Goal: Information Seeking & Learning: Learn about a topic

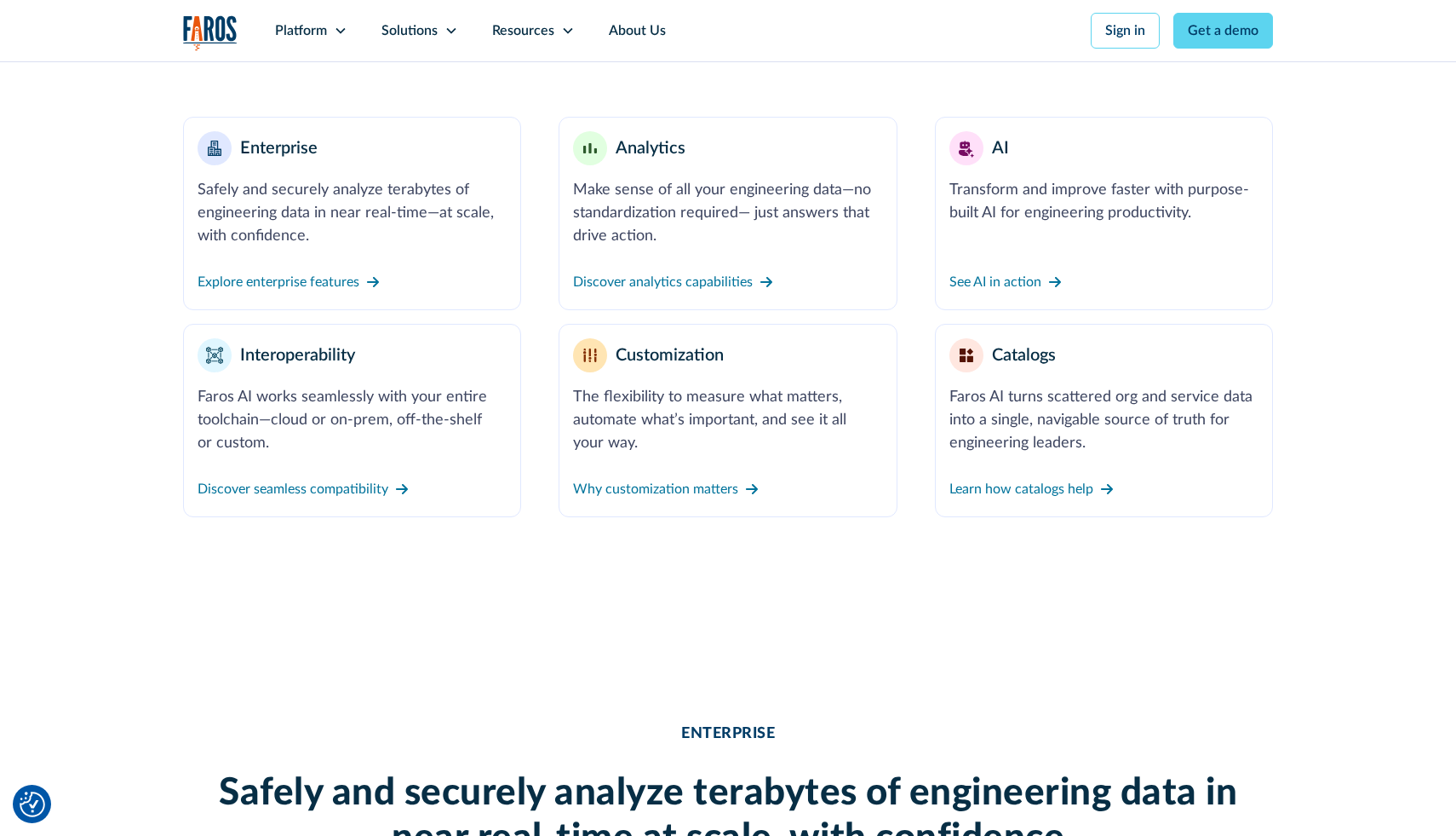
scroll to position [729, 0]
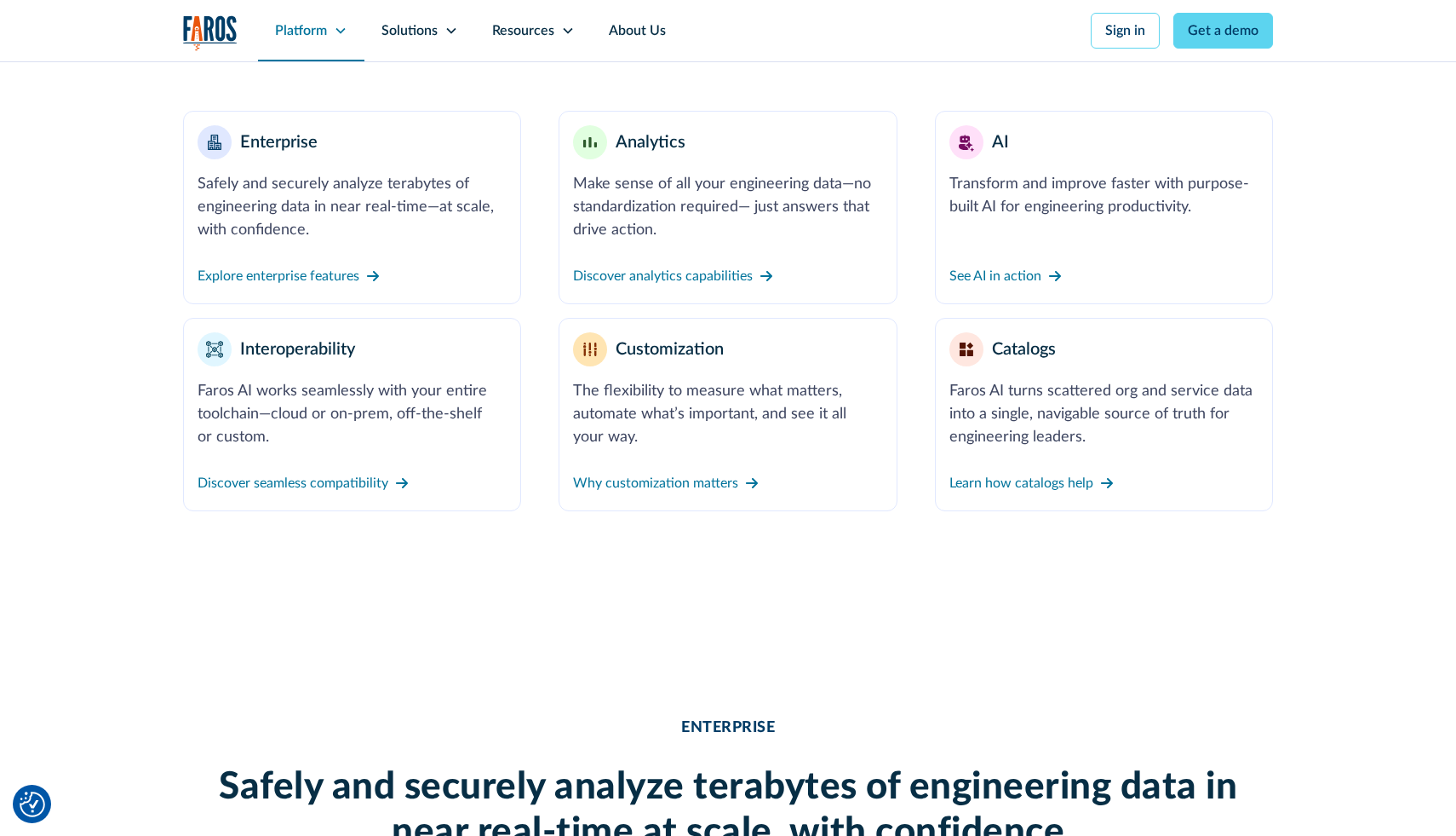
click at [310, 40] on div "Platform" at bounding box center [301, 30] width 52 height 20
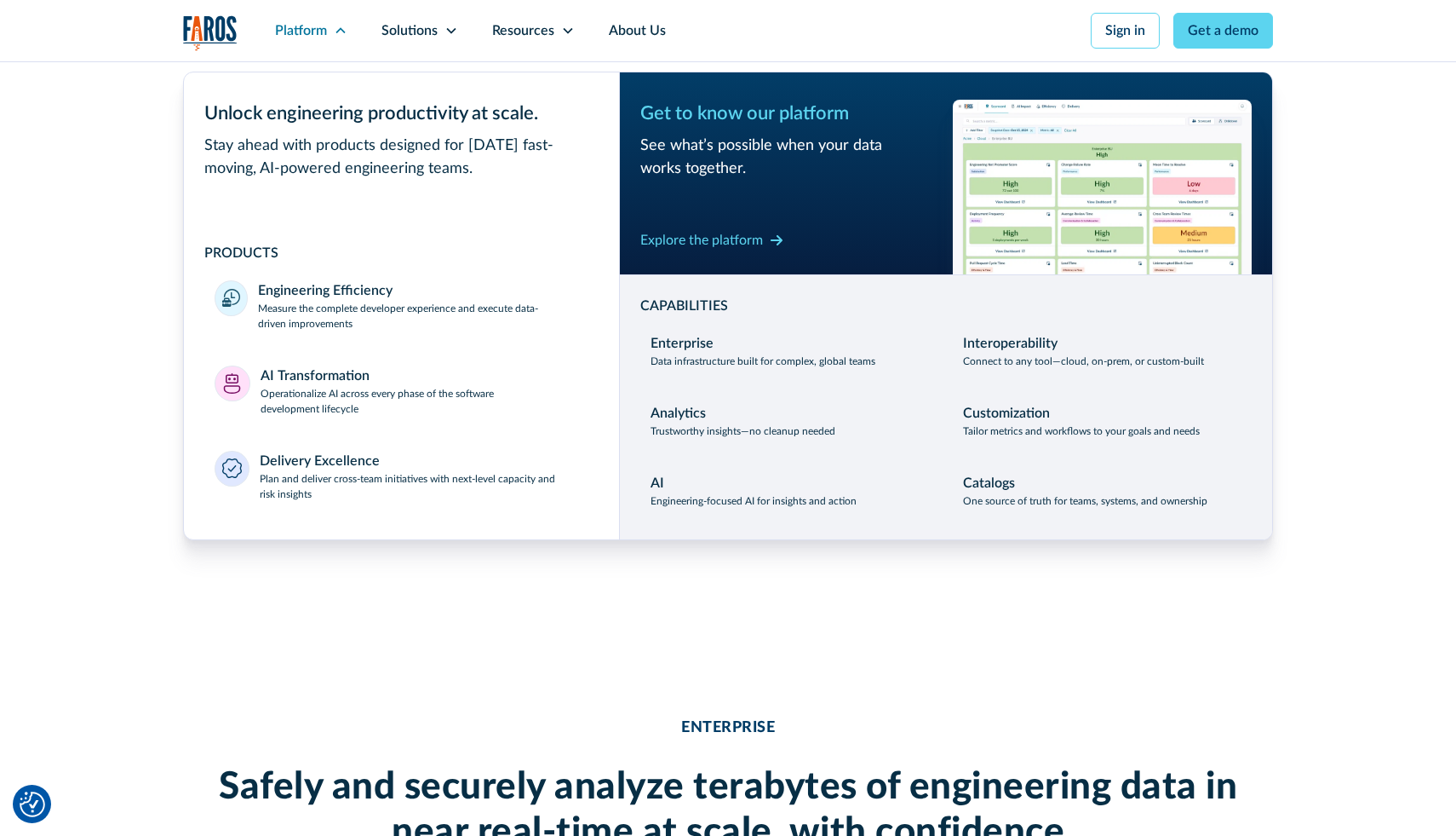
click at [78, 290] on div "What’s under the hood? These 6 powerful capabilities drive the Faros AI platfor…" at bounding box center [728, 162] width 1456 height 739
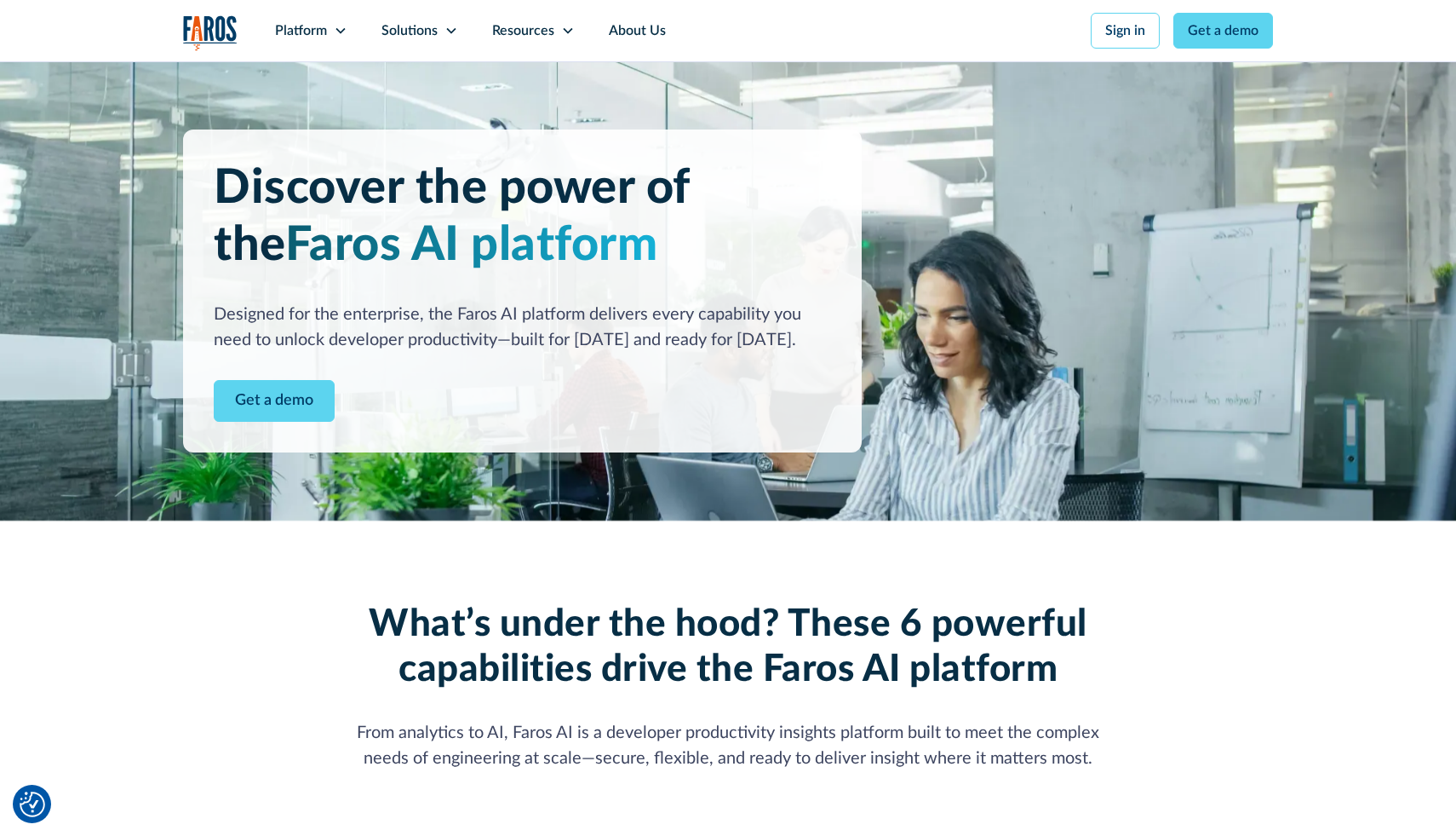
click at [203, 27] on img "home" at bounding box center [210, 33] width 54 height 35
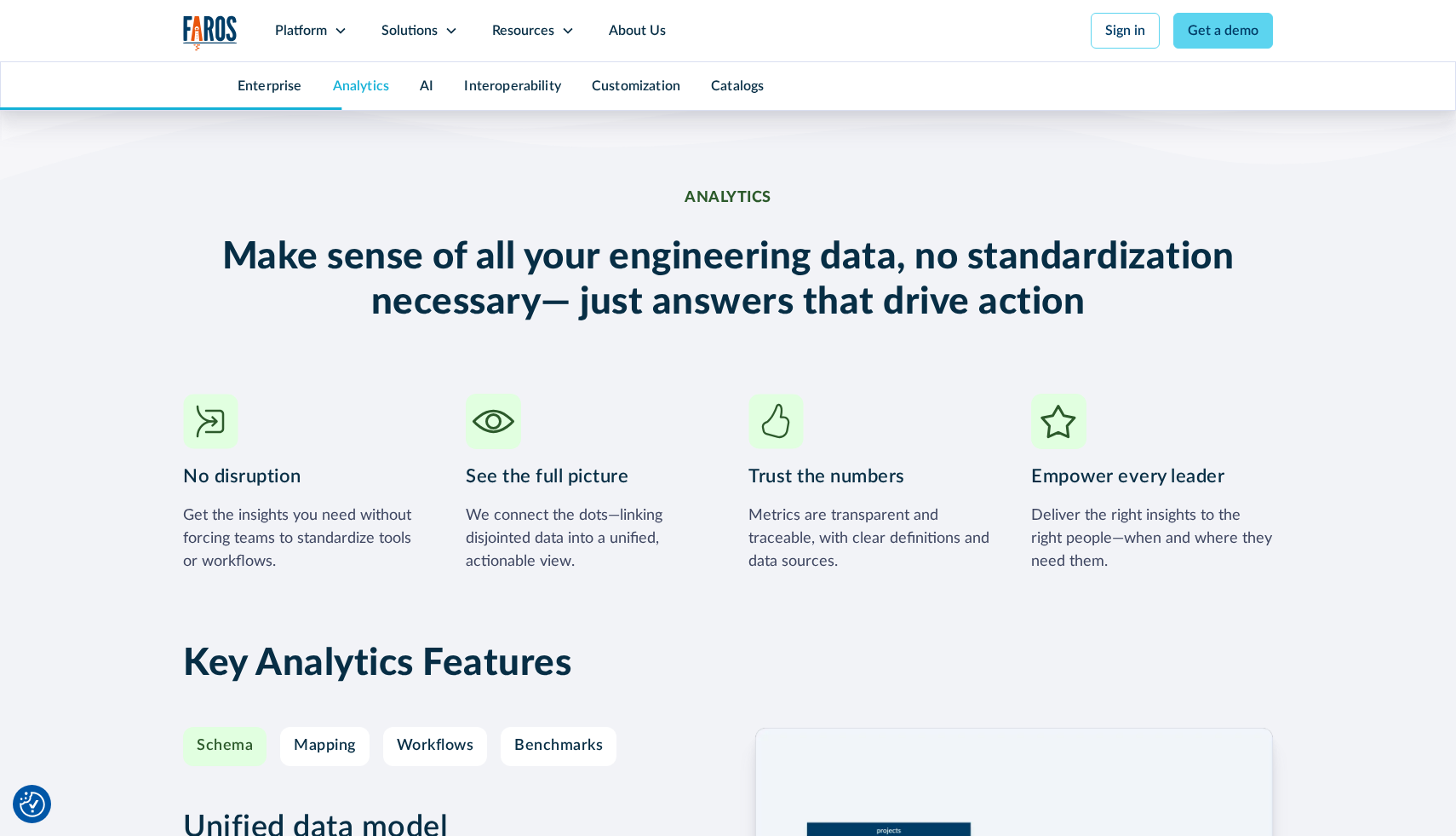
scroll to position [2390, 0]
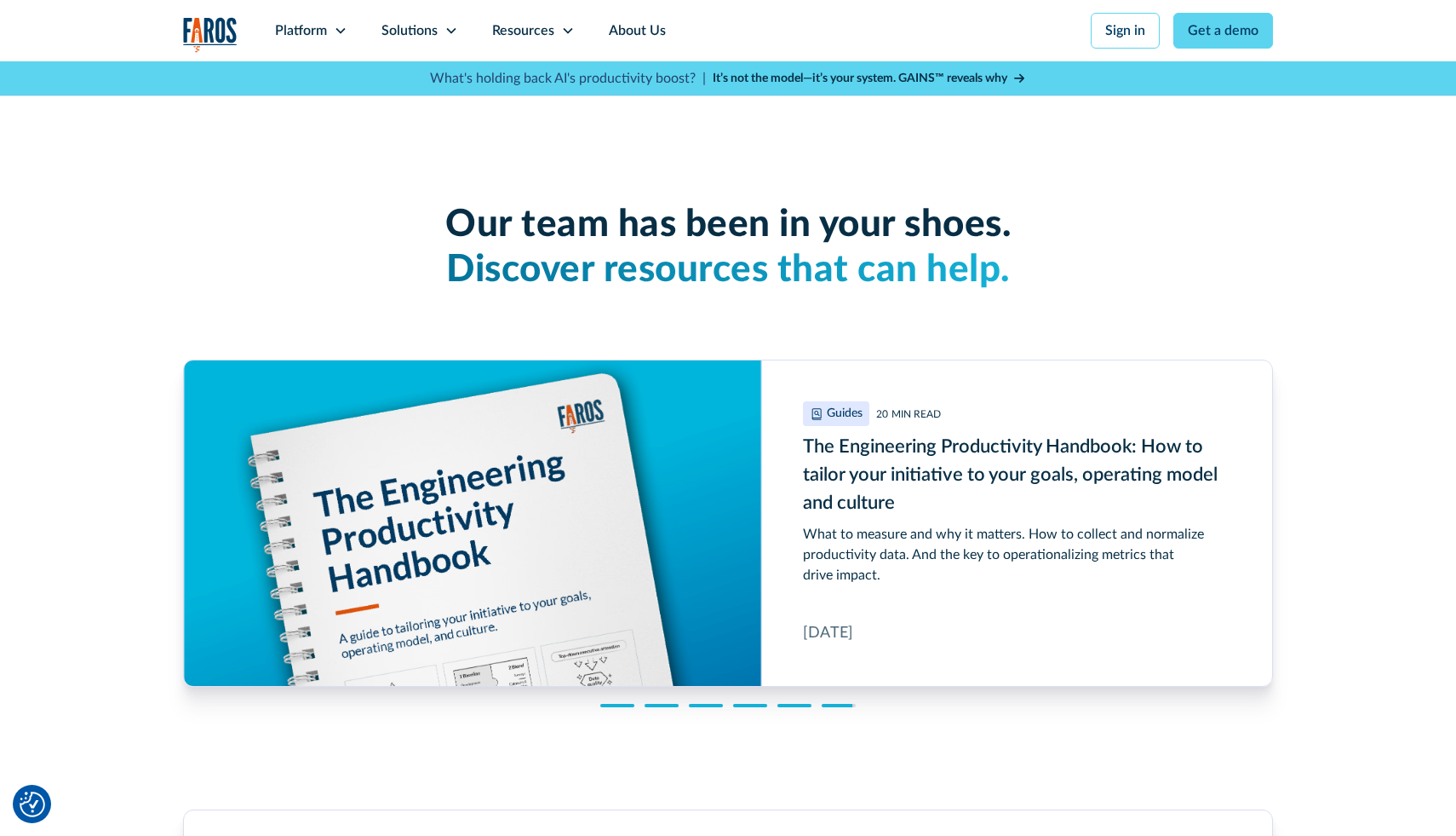
scroll to position [4225, 0]
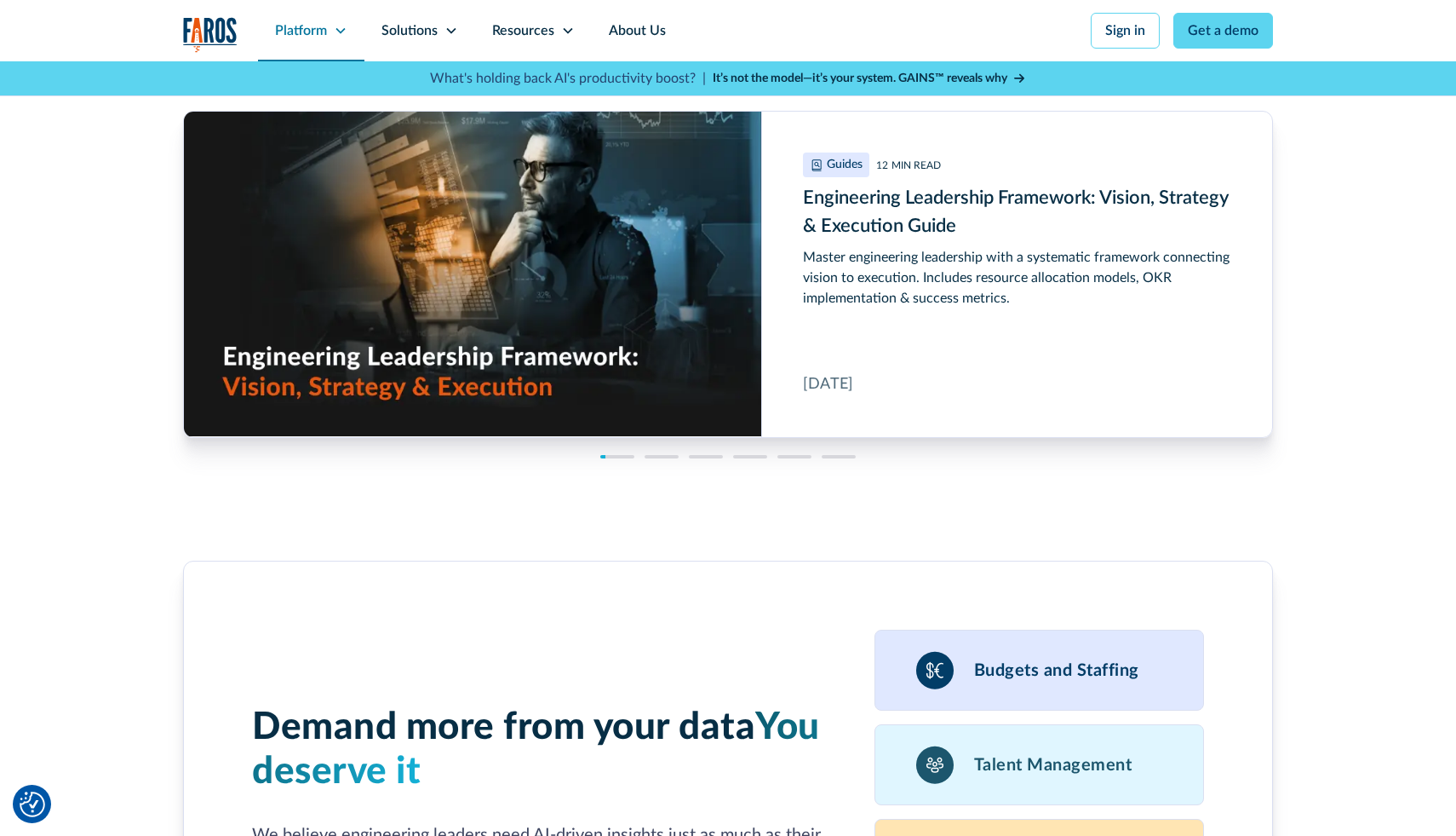
click at [310, 29] on div "Platform" at bounding box center [301, 30] width 52 height 20
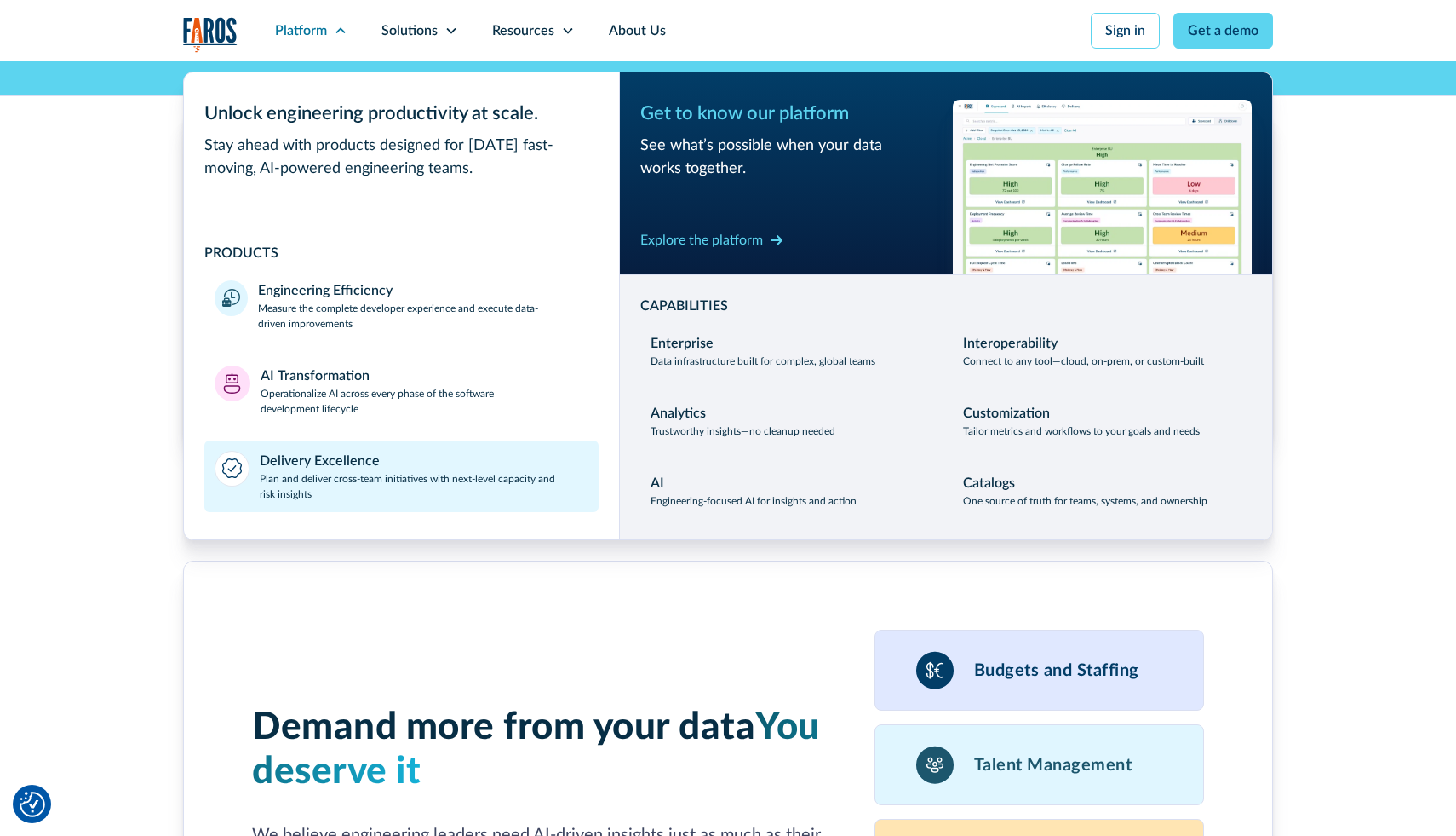
click at [344, 463] on div "Delivery Excellence" at bounding box center [320, 461] width 120 height 20
